Goal: Check status: Check status

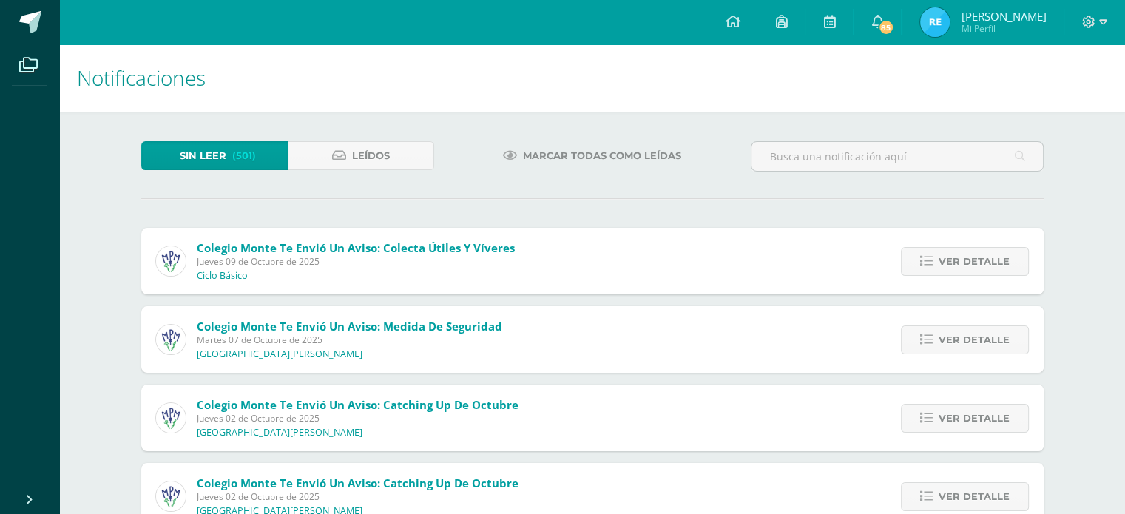
click at [970, 13] on span "[PERSON_NAME]" at bounding box center [1003, 16] width 85 height 15
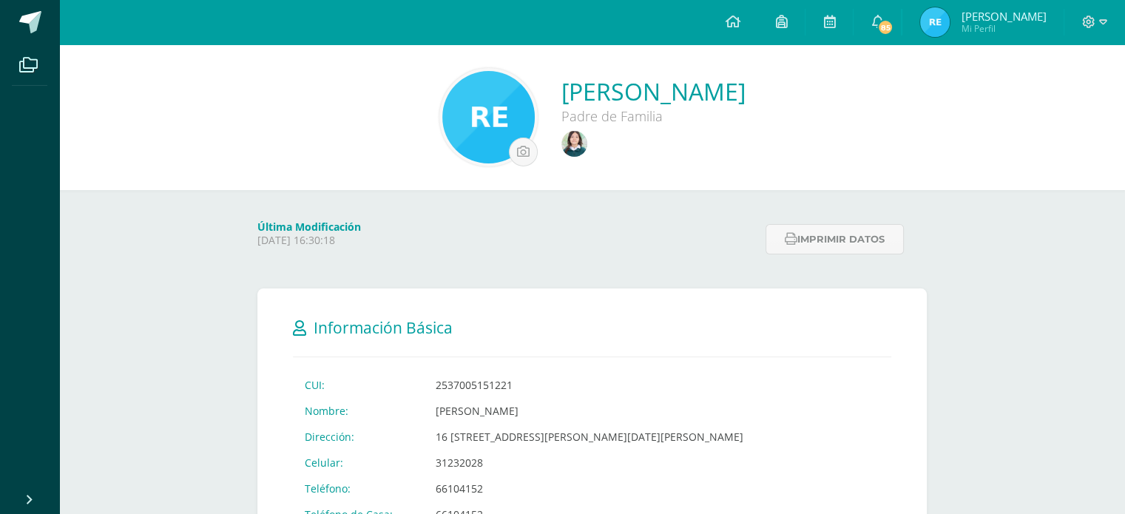
click at [562, 144] on img at bounding box center [575, 144] width 26 height 26
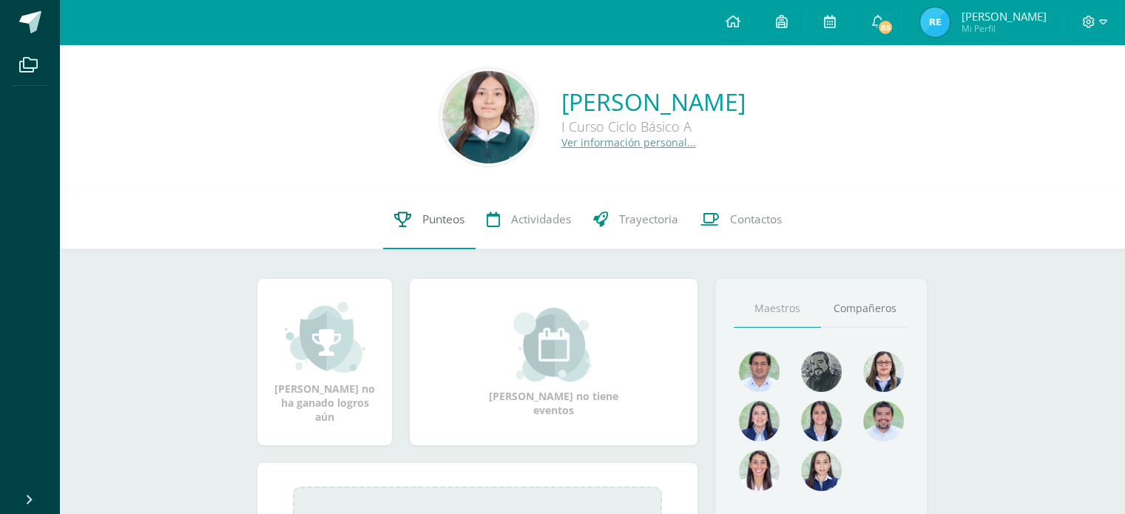
click at [408, 218] on icon at bounding box center [402, 220] width 17 height 16
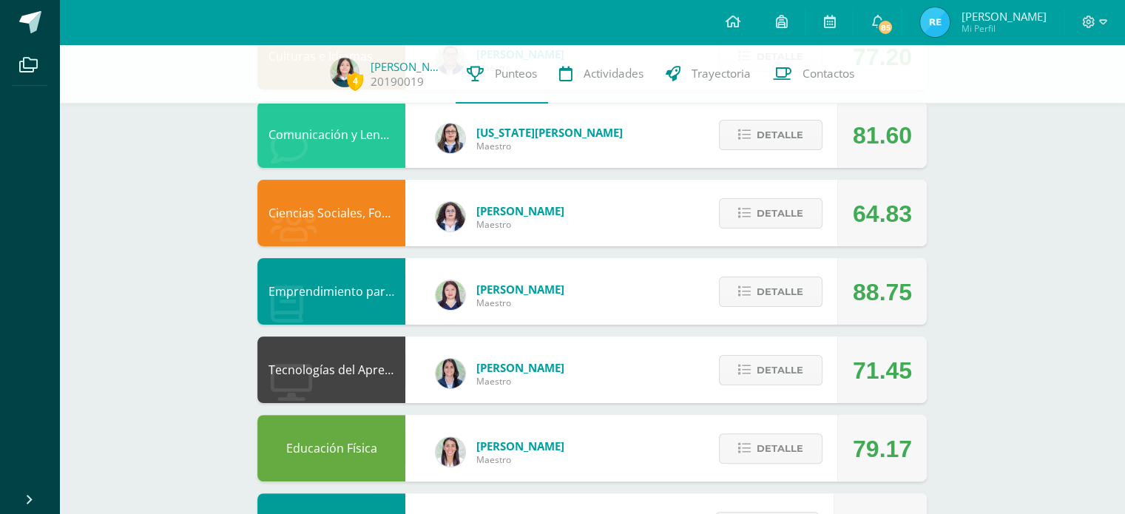
scroll to position [268, 0]
